Goal: Check status: Check status

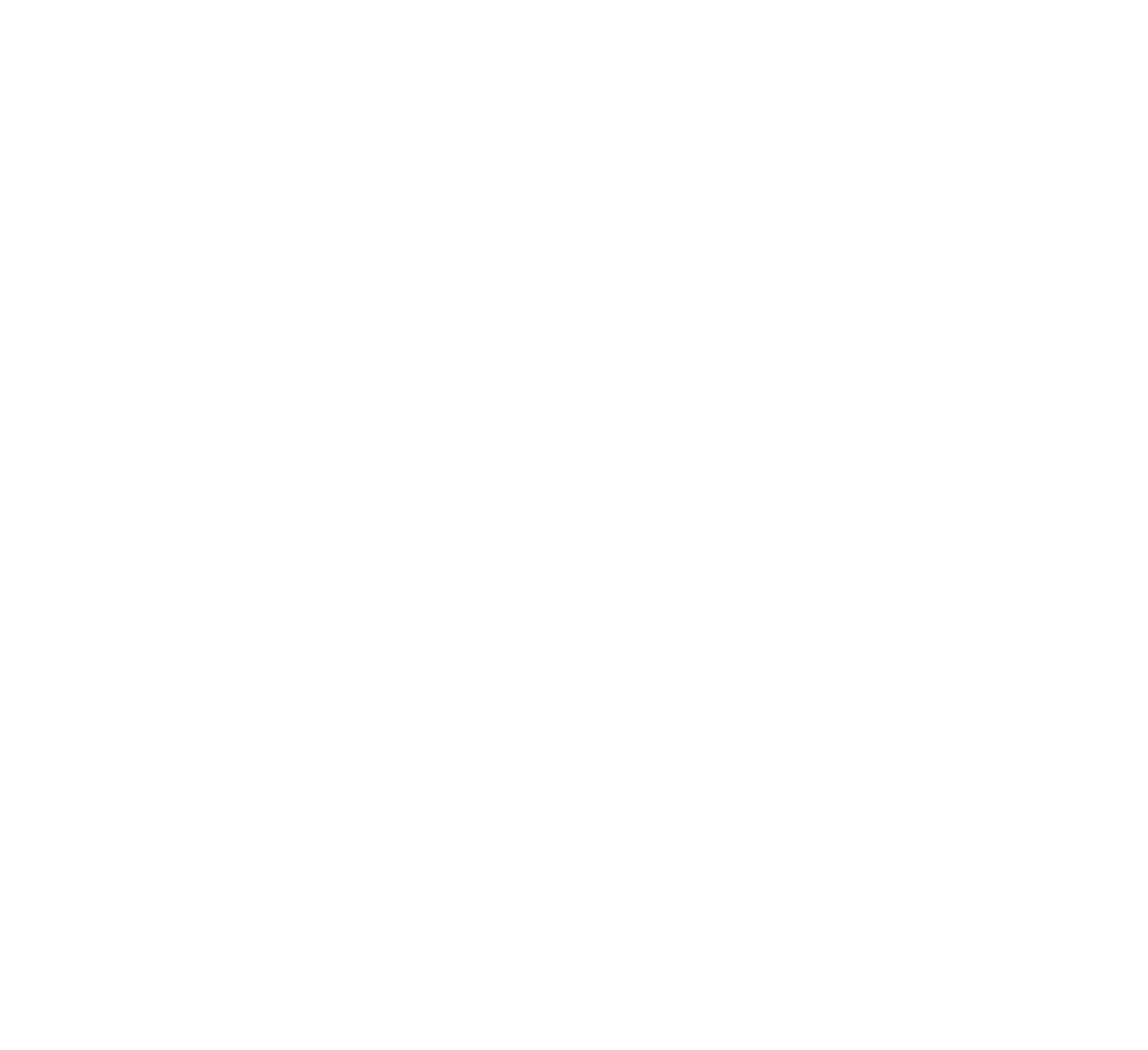
click at [591, 670] on div at bounding box center [574, 525] width 1148 height 1050
drag, startPoint x: 57, startPoint y: 57, endPoint x: 64, endPoint y: 52, distance: 8.6
click at [57, 57] on div at bounding box center [574, 525] width 1148 height 1050
